Goal: Task Accomplishment & Management: Use online tool/utility

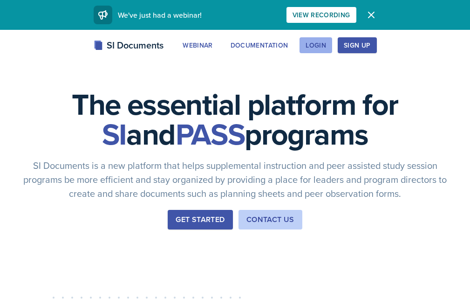
click at [326, 46] on div "Login" at bounding box center [316, 44] width 20 height 7
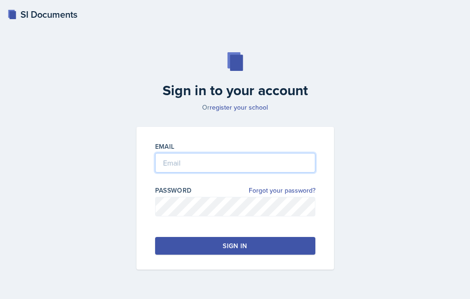
type input "[PERSON_NAME][EMAIL_ADDRESS][PERSON_NAME][DOMAIN_NAME]"
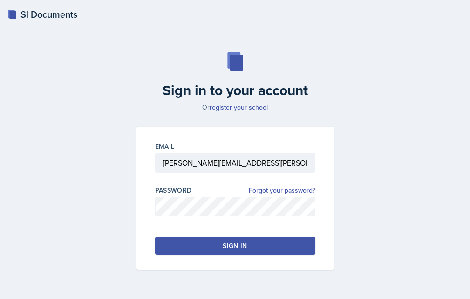
click at [228, 250] on div "Sign in" at bounding box center [235, 245] width 24 height 9
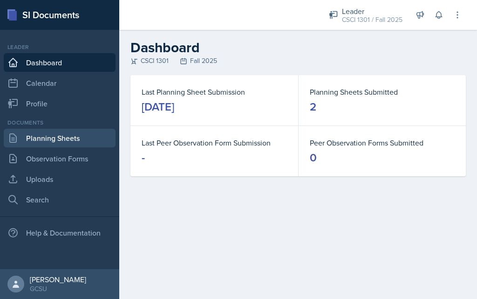
click at [44, 139] on link "Planning Sheets" at bounding box center [60, 138] width 112 height 19
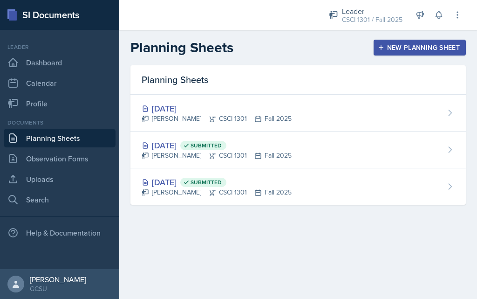
click at [415, 55] on button "New Planning Sheet" at bounding box center [420, 48] width 92 height 16
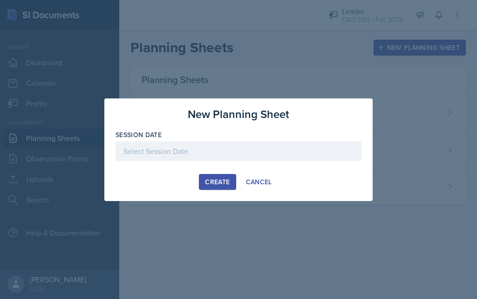
click at [165, 152] on div at bounding box center [239, 151] width 246 height 20
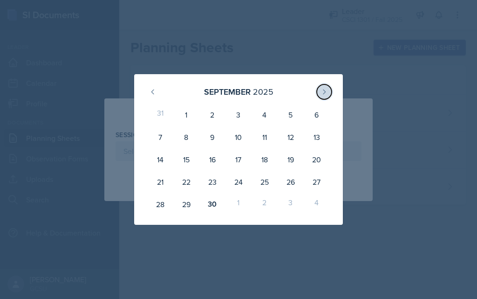
click at [327, 91] on icon at bounding box center [323, 91] width 7 height 7
click at [231, 113] on div "1" at bounding box center [238, 114] width 26 height 22
type input "[DATE]"
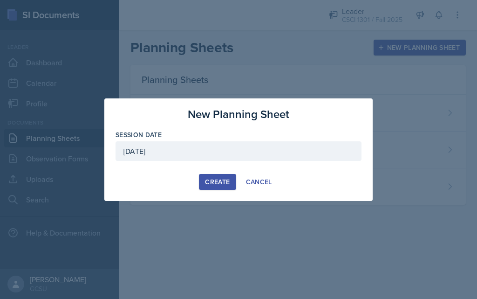
click at [211, 178] on div "Create" at bounding box center [217, 181] width 25 height 7
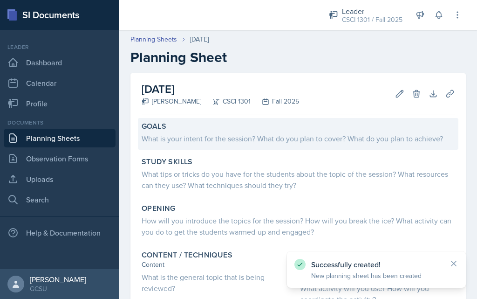
click at [193, 135] on div "What is your intent for the session? What do you plan to cover? What do you pla…" at bounding box center [298, 138] width 313 height 11
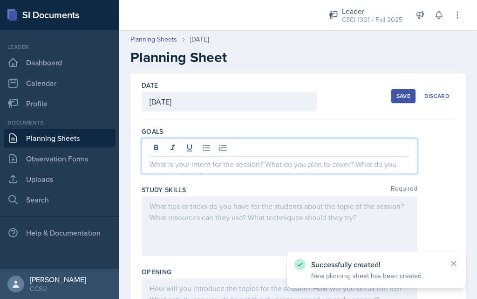
click at [200, 150] on div at bounding box center [280, 156] width 276 height 36
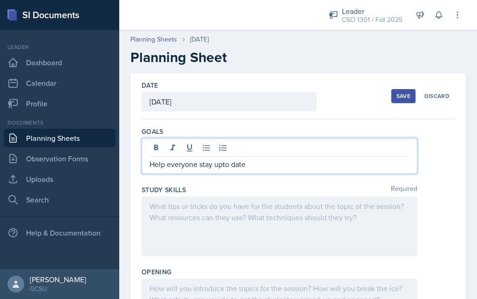
click at [220, 208] on div at bounding box center [280, 226] width 276 height 60
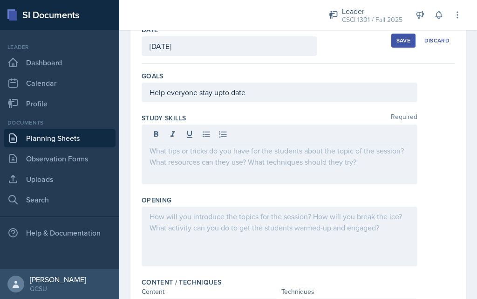
scroll to position [57, 0]
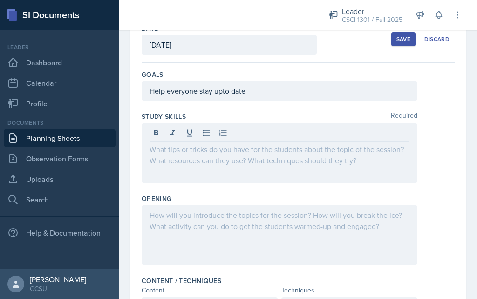
click at [223, 163] on div at bounding box center [280, 153] width 276 height 60
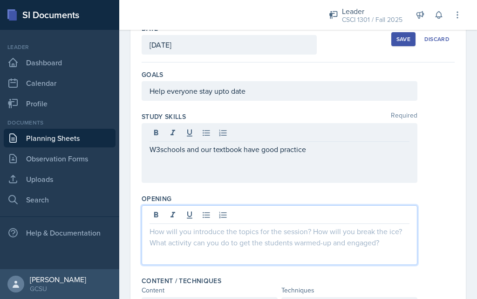
click at [216, 219] on div at bounding box center [280, 235] width 276 height 60
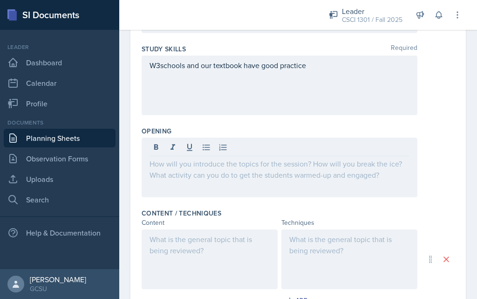
scroll to position [139, 0]
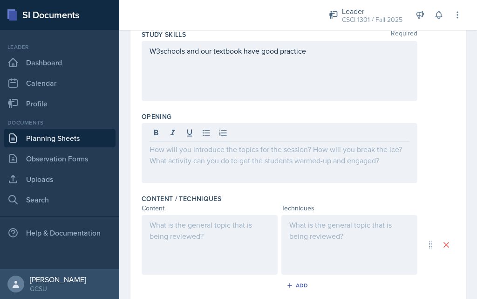
click at [308, 164] on div at bounding box center [280, 153] width 276 height 60
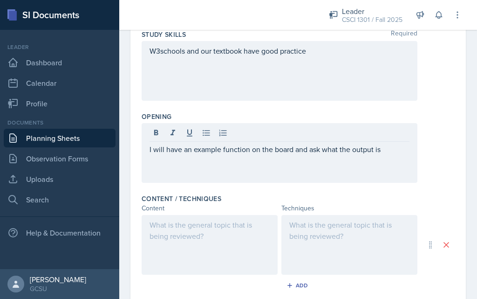
click at [231, 238] on div at bounding box center [210, 245] width 136 height 60
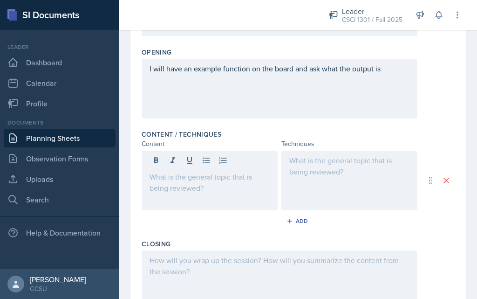
scroll to position [214, 0]
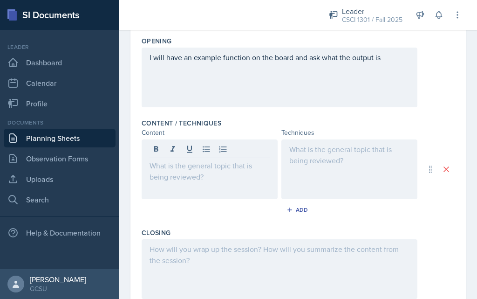
click at [249, 169] on p at bounding box center [210, 165] width 120 height 11
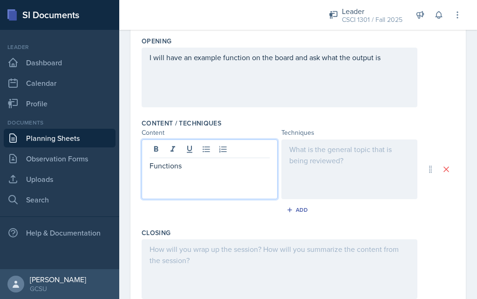
click at [307, 173] on div at bounding box center [349, 169] width 136 height 60
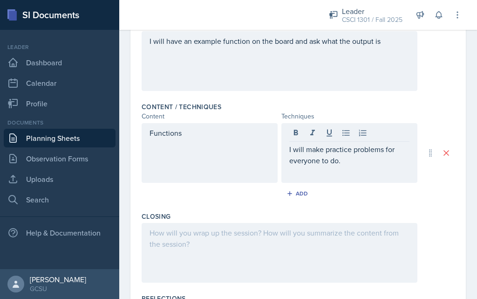
click at [262, 254] on div at bounding box center [280, 253] width 276 height 60
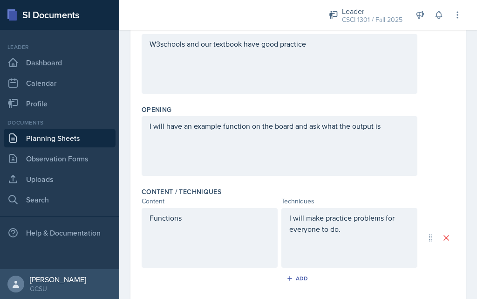
scroll to position [0, 0]
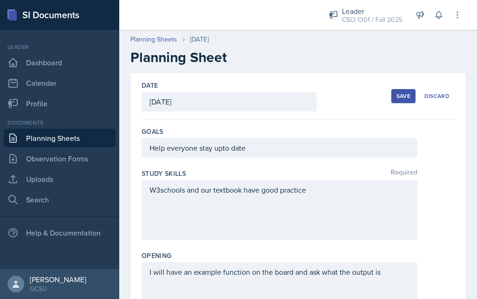
click at [397, 102] on button "Save" at bounding box center [403, 96] width 24 height 14
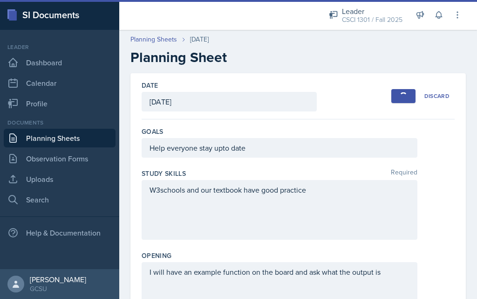
drag, startPoint x: 397, startPoint y: 102, endPoint x: 342, endPoint y: 74, distance: 61.7
click at [342, 74] on div "Date [DATE] [DATE] 31 1 2 3 4 5 6 7 8 9 10 11 12 13 14 15 16 17 18 19 20 21 22 …" at bounding box center [298, 96] width 313 height 46
